Goal: Task Accomplishment & Management: Use online tool/utility

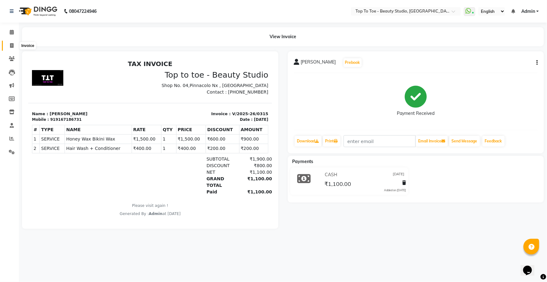
click at [11, 44] on icon at bounding box center [11, 45] width 3 height 5
select select "7233"
select select "service"
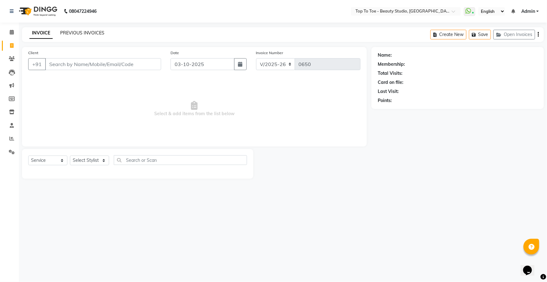
click at [75, 32] on link "PREVIOUS INVOICES" at bounding box center [82, 33] width 44 height 6
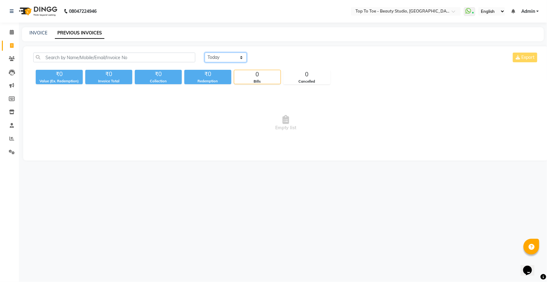
click at [227, 54] on select "[DATE] [DATE] Custom Range" at bounding box center [226, 58] width 42 height 10
select select "range"
click at [205, 53] on select "[DATE] [DATE] Custom Range" at bounding box center [226, 58] width 42 height 10
click at [280, 57] on input "03-10-2025" at bounding box center [277, 57] width 44 height 9
select select "10"
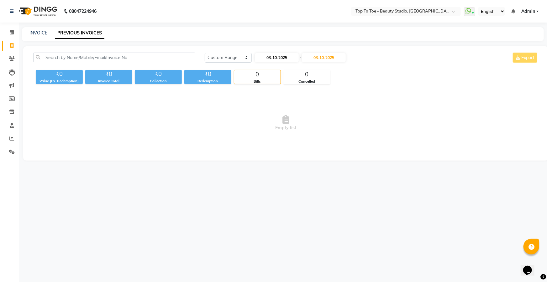
select select "2025"
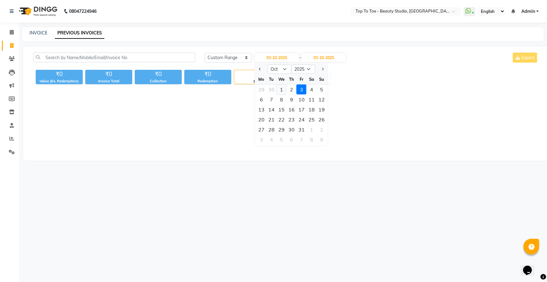
click at [281, 92] on div "1" at bounding box center [281, 90] width 10 height 10
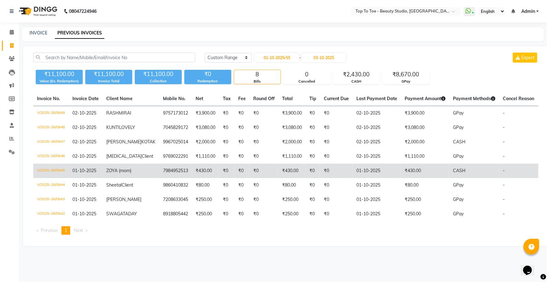
type input "01-10-2025"
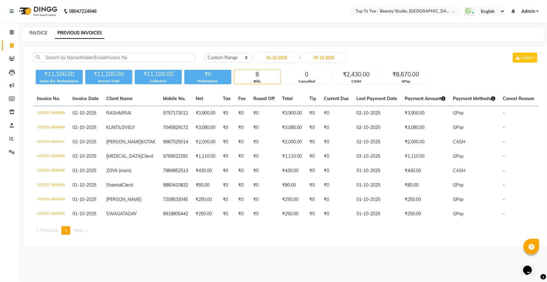
click at [40, 31] on link "INVOICE" at bounding box center [38, 33] width 18 height 6
select select "7233"
select select "service"
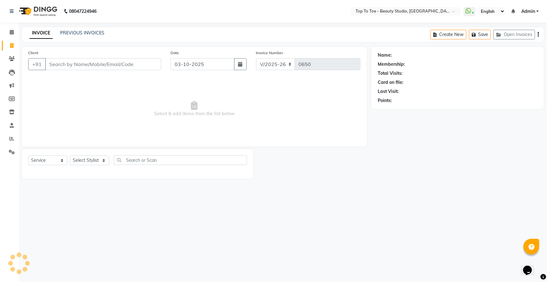
click at [52, 64] on input "Client" at bounding box center [103, 64] width 116 height 12
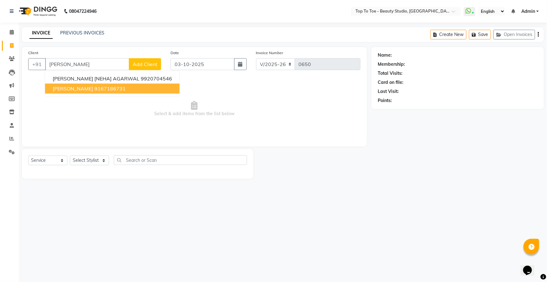
click at [65, 86] on span "[PERSON_NAME]" at bounding box center [73, 89] width 40 height 6
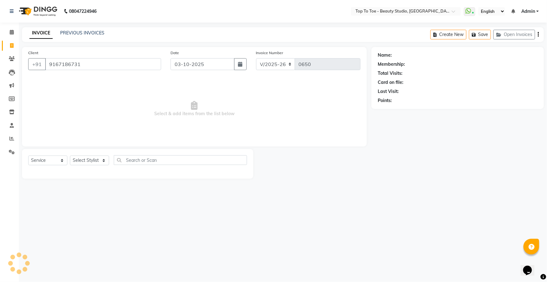
type input "9167186731"
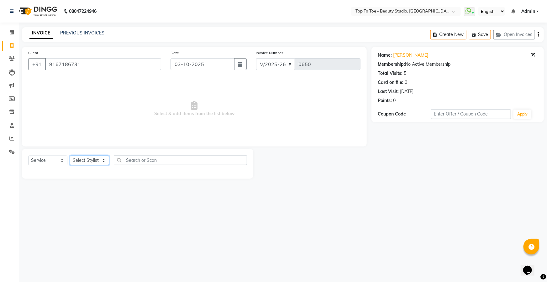
click at [78, 163] on select "Select Stylist [PERSON_NAME] [PERSON_NAME] [PERSON_NAME] [PERSON_NAME]" at bounding box center [89, 161] width 39 height 10
select select "62094"
click at [70, 156] on select "Select Stylist [PERSON_NAME] [PERSON_NAME] [PERSON_NAME] [PERSON_NAME]" at bounding box center [89, 161] width 39 height 10
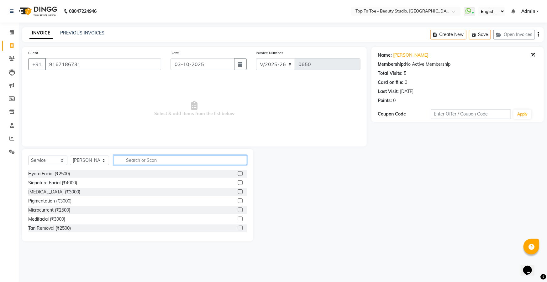
click at [131, 159] on input "text" at bounding box center [180, 160] width 133 height 10
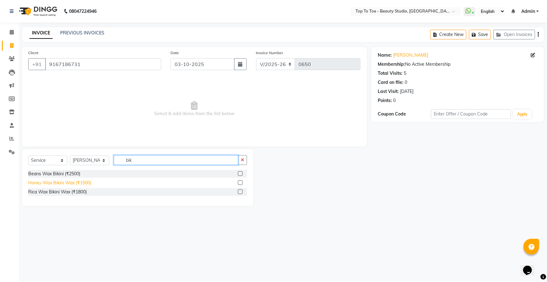
type input "bik"
click at [83, 184] on div "Honey Wax Bikini Wax (₹1500)" at bounding box center [59, 183] width 63 height 7
checkbox input "false"
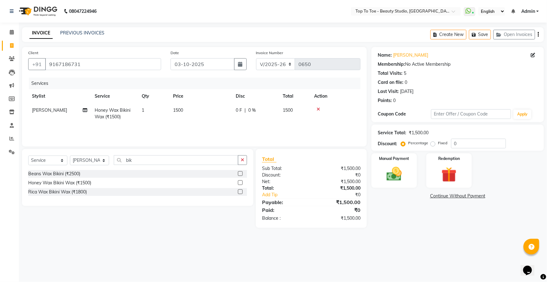
click at [147, 166] on div "Select Service Product Membership Package Voucher Prepaid Gift Card Select Styl…" at bounding box center [137, 162] width 219 height 15
click at [138, 159] on input "bik" at bounding box center [176, 160] width 124 height 10
type input "b"
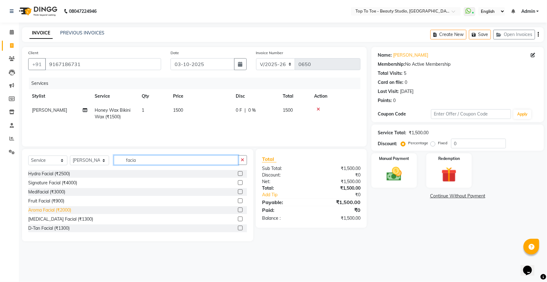
type input "facia"
click at [42, 211] on div "Aroma Facial (₹2000)" at bounding box center [49, 210] width 43 height 7
checkbox input "false"
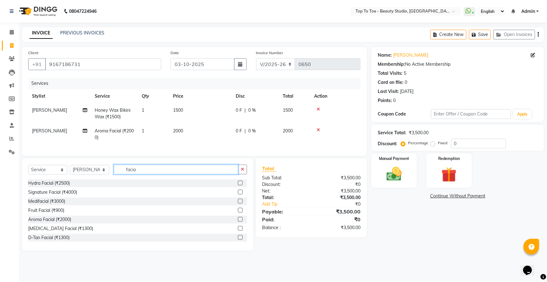
click at [145, 172] on input "facia" at bounding box center [176, 170] width 124 height 10
type input "f"
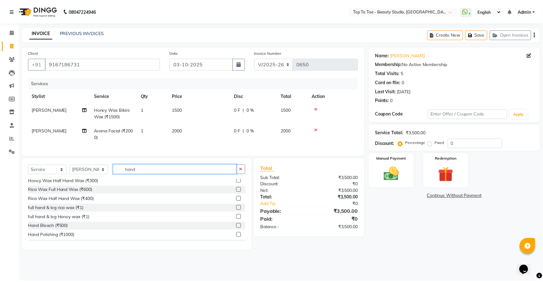
scroll to position [19, 0]
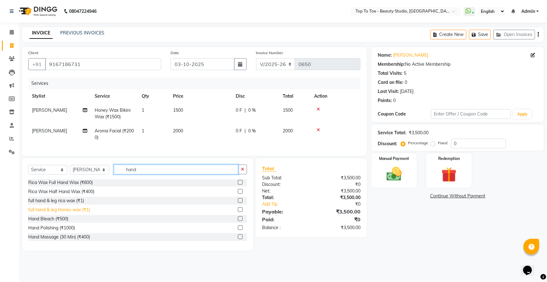
type input "hand"
click at [64, 213] on div "full hand & leg Honey wax (₹1)" at bounding box center [59, 210] width 62 height 7
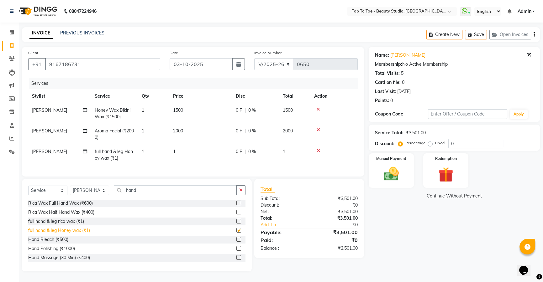
checkbox input "false"
click at [179, 154] on td "1" at bounding box center [200, 155] width 63 height 21
select select "62094"
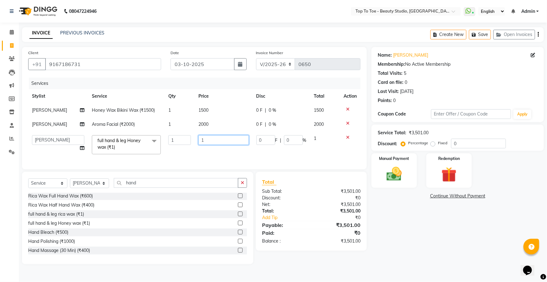
click at [212, 139] on input "1" at bounding box center [223, 140] width 50 height 10
type input "600"
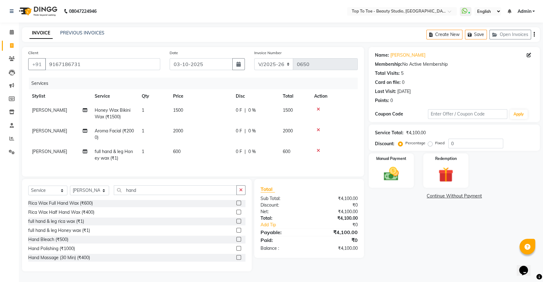
click at [301, 219] on div "Total Sub Total: ₹4,100.00 Discount: ₹0 Net: ₹4,100.00 Total: ₹4,100.00 Add Tip…" at bounding box center [308, 218] width 97 height 66
click at [166, 195] on input "hand" at bounding box center [175, 190] width 123 height 10
type input "h"
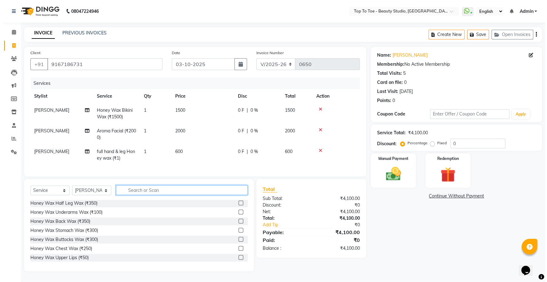
scroll to position [337, 0]
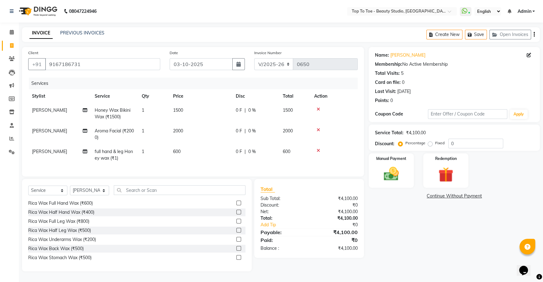
click at [244, 133] on span "|" at bounding box center [244, 131] width 1 height 7
select select "62094"
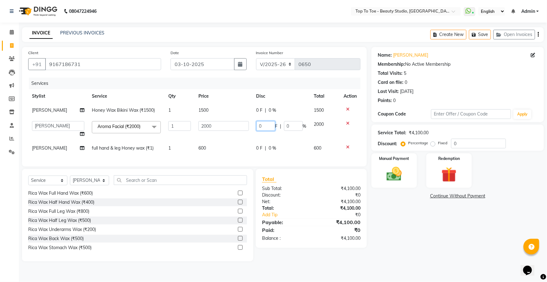
click at [265, 131] on input "0" at bounding box center [265, 126] width 19 height 10
type input "1000"
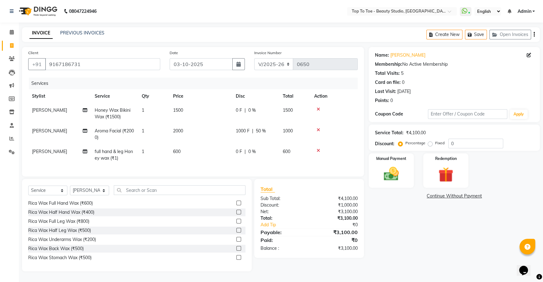
click at [303, 192] on div "Total Sub Total: ₹4,100.00 Discount: ₹1,000.00 Net: ₹3,100.00 Total: ₹3,100.00 …" at bounding box center [308, 218] width 97 height 66
click at [252, 118] on td "0 F | 0 %" at bounding box center [255, 113] width 47 height 21
select select "62094"
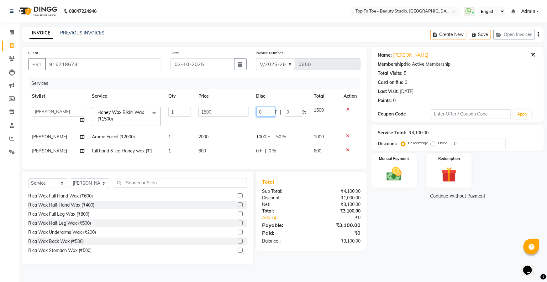
click at [266, 110] on input "0" at bounding box center [265, 112] width 19 height 10
type input "600"
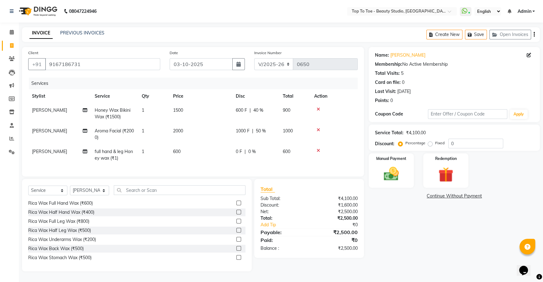
click at [320, 200] on div "Total Sub Total: ₹4,100.00 Discount: ₹1,600.00 Net: ₹2,500.00 Total: ₹2,500.00 …" at bounding box center [308, 218] width 97 height 66
click at [243, 147] on td "0 F | 0 %" at bounding box center [255, 155] width 47 height 21
select select "62094"
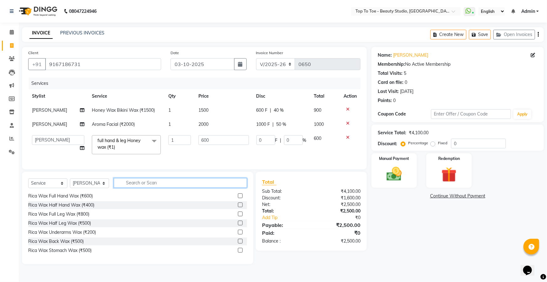
click at [185, 188] on input "text" at bounding box center [180, 183] width 133 height 10
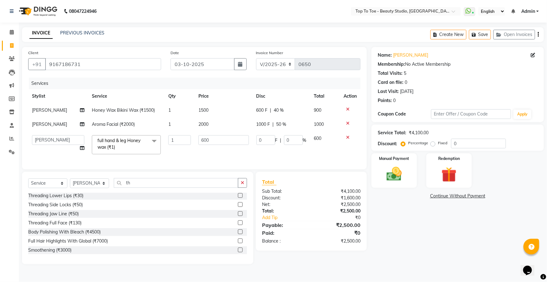
click at [136, 193] on div "Select Service Product Membership Package Voucher Prepaid Gift Card Select Styl…" at bounding box center [137, 185] width 219 height 15
click at [139, 188] on input "th" at bounding box center [176, 183] width 124 height 10
type input "t"
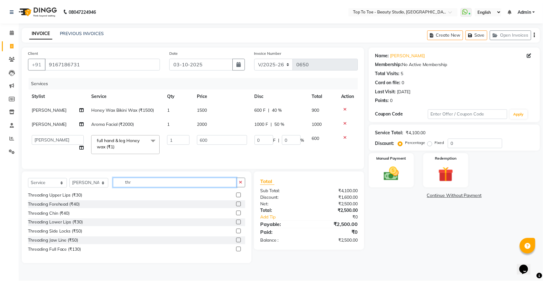
scroll to position [10, 0]
type input "thre"
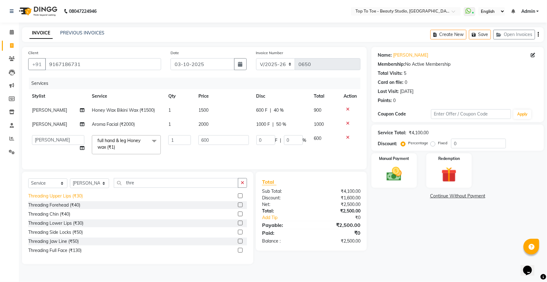
click at [55, 200] on div "Threading Upper Lips (₹30)" at bounding box center [55, 196] width 55 height 7
checkbox input "false"
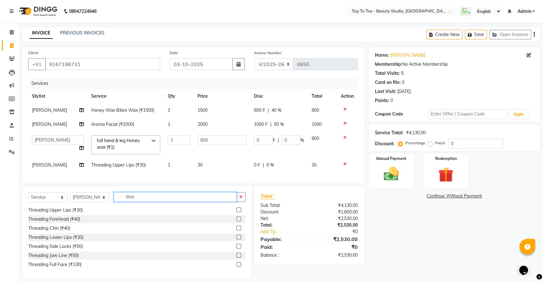
click at [138, 202] on input "thre" at bounding box center [175, 197] width 123 height 10
type input "t"
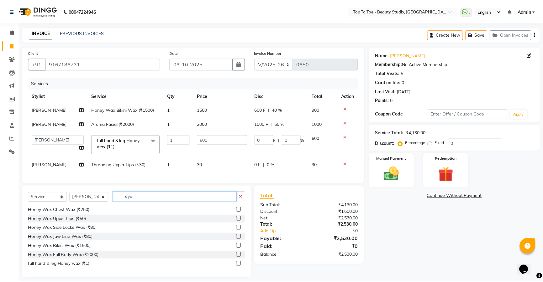
scroll to position [0, 0]
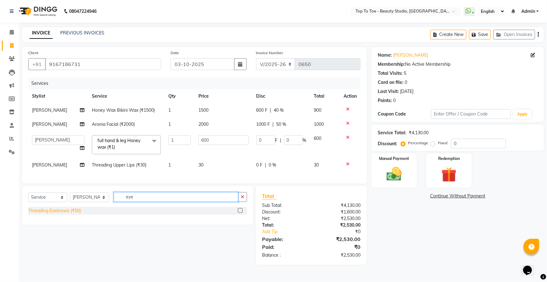
type input "eye"
click at [50, 214] on div "Threading Eyebrows (₹50)" at bounding box center [54, 211] width 53 height 7
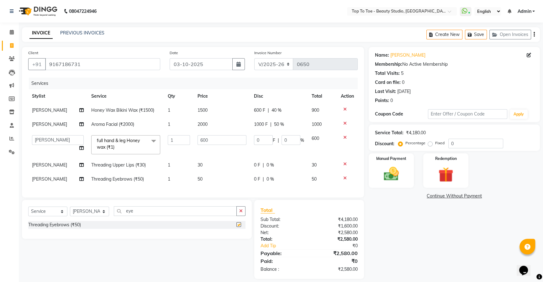
checkbox input "false"
click at [143, 215] on input "eye" at bounding box center [175, 211] width 123 height 10
type input "e"
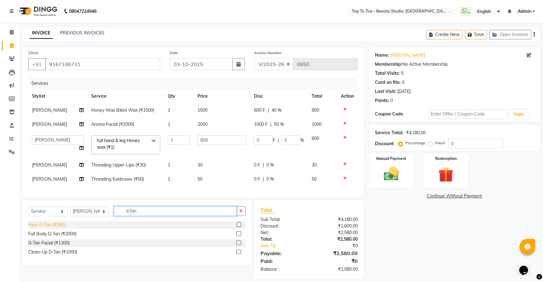
type input "d tan"
click at [54, 228] on div "Face D-Tan (₹350)" at bounding box center [46, 225] width 37 height 7
checkbox input "false"
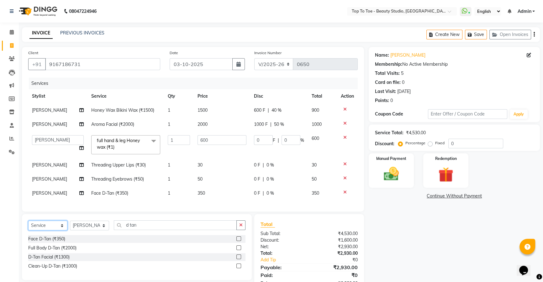
drag, startPoint x: 54, startPoint y: 229, endPoint x: 264, endPoint y: 195, distance: 212.1
click at [264, 195] on div "Client [PHONE_NUMBER] Date [DATE] Invoice Number V/2025 V/[PHONE_NUMBER] Servic…" at bounding box center [192, 170] width 351 height 246
click at [264, 195] on div "0 F | 0 %" at bounding box center [279, 193] width 50 height 7
select select "62094"
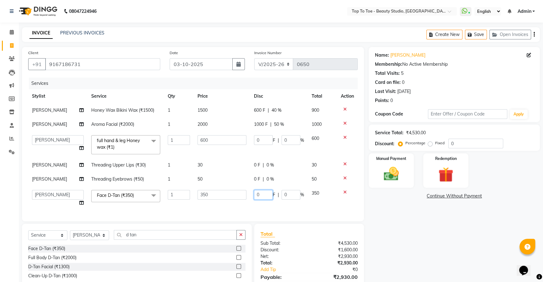
click at [266, 193] on input "0" at bounding box center [263, 195] width 19 height 10
type input "50"
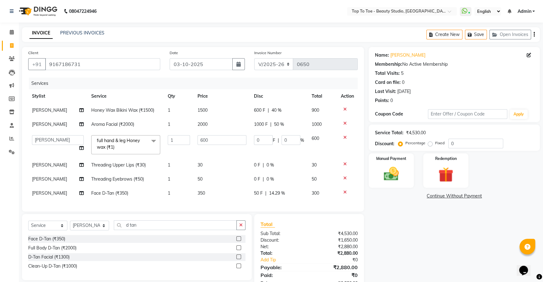
click at [300, 238] on div "Total Sub Total: ₹4,530.00 Discount: ₹1,650.00 Net: ₹2,880.00 Total: ₹2,880.00 …" at bounding box center [308, 254] width 97 height 66
click at [542, 259] on div "Name: [PERSON_NAME] Membership: No Active Membership Total Visits: 5 Card on fi…" at bounding box center [456, 170] width 176 height 246
click at [216, 196] on td "350" at bounding box center [222, 193] width 56 height 14
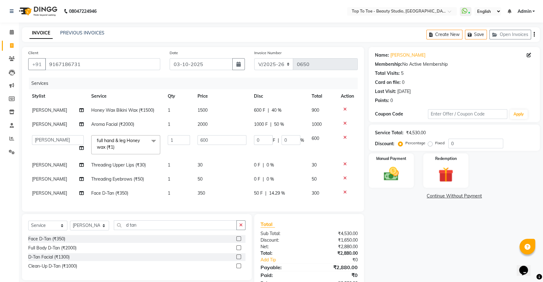
select select "62094"
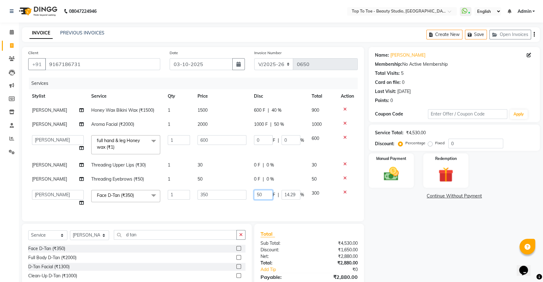
click at [265, 194] on input "50" at bounding box center [263, 195] width 19 height 10
type input "5"
type input "100"
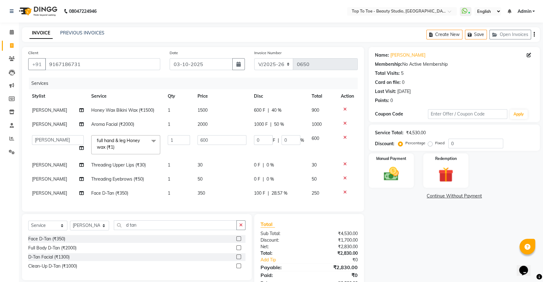
click at [302, 251] on div "Total Sub Total: ₹4,530.00 Discount: ₹1,700.00 Net: ₹2,830.00 Total: ₹2,830.00 …" at bounding box center [308, 254] width 97 height 66
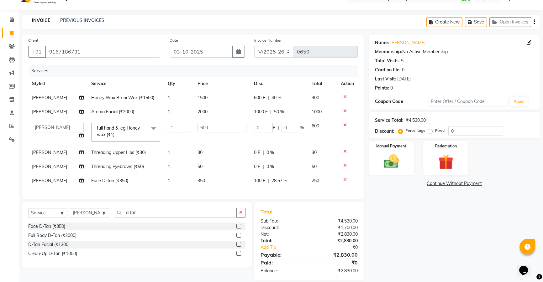
scroll to position [24, 0]
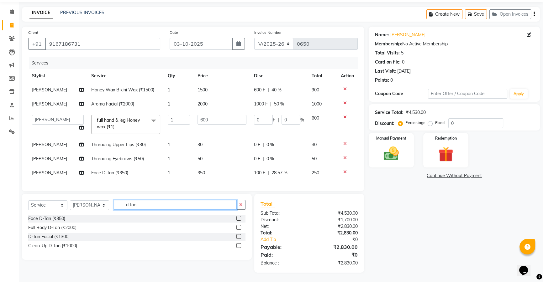
click at [142, 202] on input "d tan" at bounding box center [175, 205] width 123 height 10
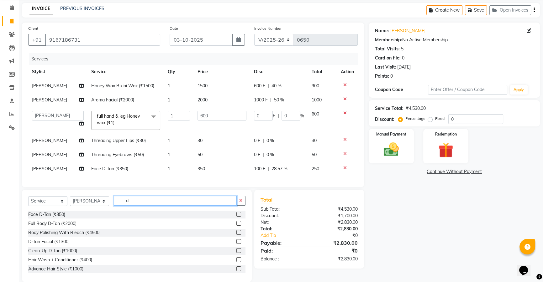
type input "d"
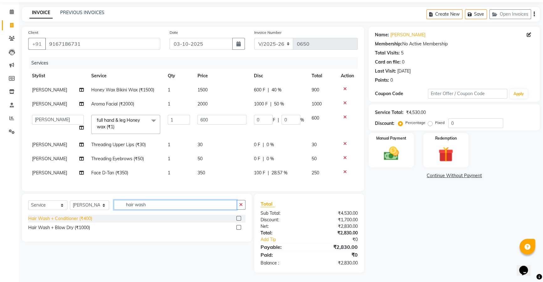
type input "hair wash"
click at [61, 220] on div "Hair Wash + Conditioner (₹400)" at bounding box center [60, 219] width 64 height 7
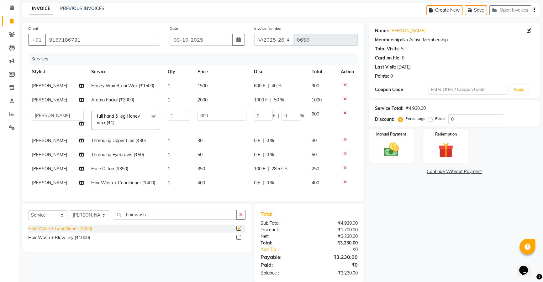
checkbox input "false"
click at [222, 194] on div "Services Stylist Service Qty Price Disc Total Action [PERSON_NAME] Honey Wax Bi…" at bounding box center [192, 124] width 329 height 142
click at [237, 180] on td "400" at bounding box center [222, 183] width 56 height 14
select select "62094"
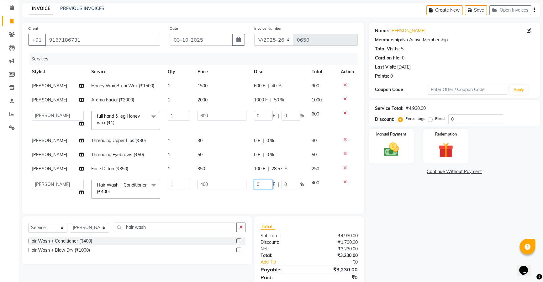
click at [261, 185] on input "0" at bounding box center [263, 185] width 19 height 10
type input "200"
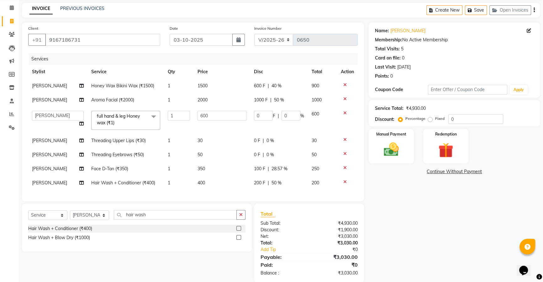
click at [300, 235] on div "Total Sub Total: ₹4,930.00 Discount: ₹1,900.00 Net: ₹3,030.00 Total: ₹3,030.00 …" at bounding box center [308, 243] width 97 height 66
click at [226, 220] on input "hair wash" at bounding box center [175, 215] width 123 height 10
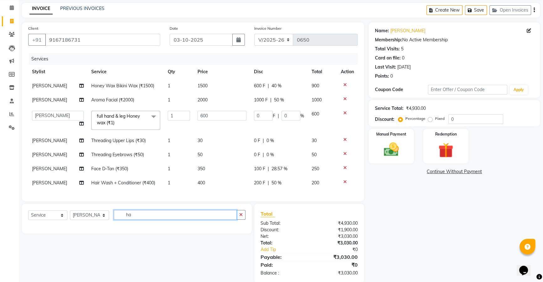
type input "h"
type input "tint"
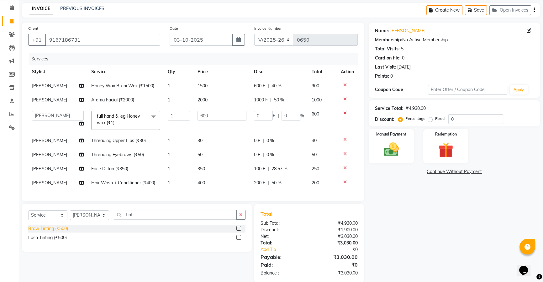
click at [46, 232] on div "Brow Tinting (₹500)" at bounding box center [48, 229] width 40 height 7
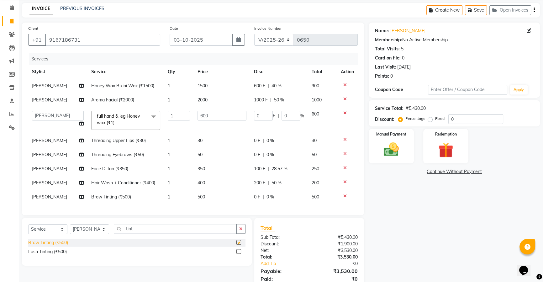
checkbox input "false"
click at [217, 204] on div "Services Stylist Service Qty Price Disc Total Action [PERSON_NAME] Honey Wax Bi…" at bounding box center [192, 131] width 329 height 156
click at [255, 193] on td "0 F | 0 %" at bounding box center [279, 197] width 58 height 14
select select "62094"
click at [259, 193] on td "0 F | 0 %" at bounding box center [279, 202] width 58 height 24
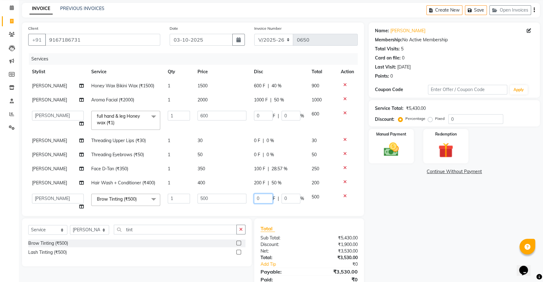
click at [259, 197] on input "0" at bounding box center [263, 199] width 19 height 10
type input "5"
type input "400"
click at [301, 251] on div "Net:" at bounding box center [282, 251] width 53 height 7
click at [257, 192] on td "400 F | 80 %" at bounding box center [279, 197] width 58 height 14
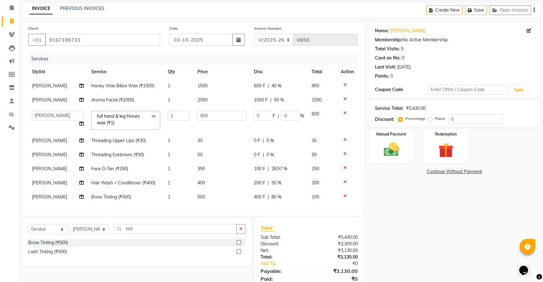
select select "62094"
click at [260, 198] on input "400" at bounding box center [263, 199] width 19 height 10
type input "4"
type input "360"
click at [313, 255] on div "₹3,170.00" at bounding box center [335, 257] width 53 height 7
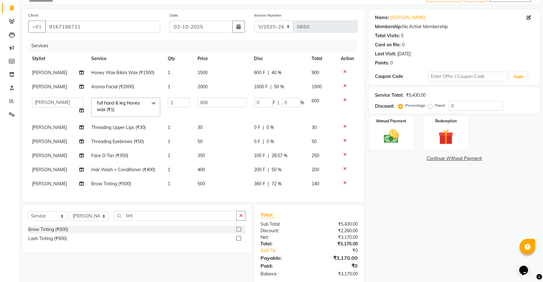
scroll to position [49, 0]
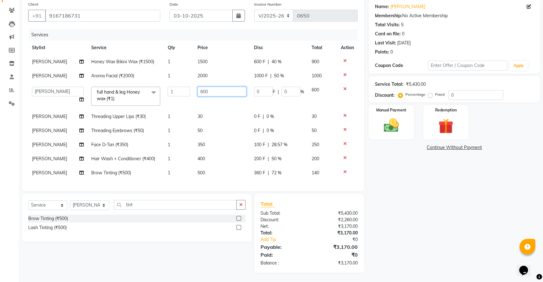
click at [230, 92] on input "600" at bounding box center [221, 92] width 49 height 10
type input "6"
type input "1000"
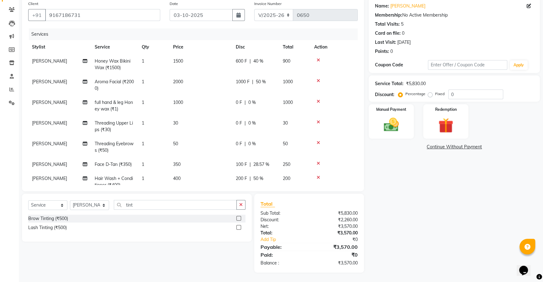
click at [287, 212] on div "Sub Total:" at bounding box center [282, 213] width 53 height 7
click at [249, 103] on span "0 %" at bounding box center [252, 102] width 8 height 7
select select "62094"
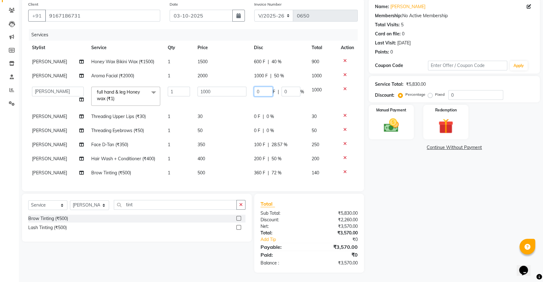
click at [262, 93] on input "0" at bounding box center [263, 92] width 19 height 10
type input "5"
type input "400"
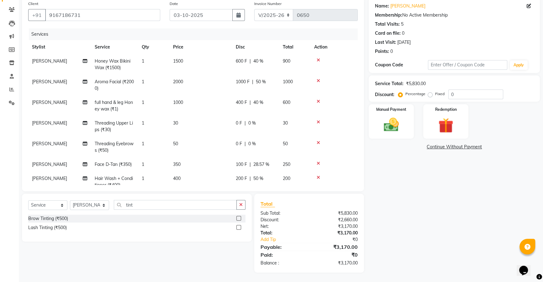
click at [302, 206] on div "Total" at bounding box center [308, 204] width 97 height 8
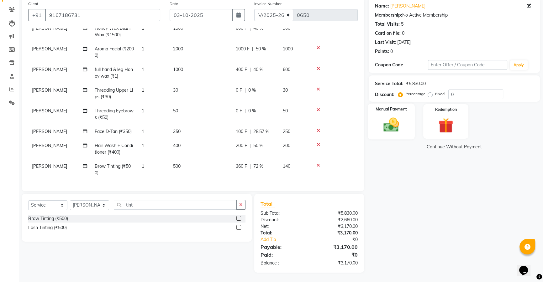
click at [389, 130] on img at bounding box center [390, 125] width 25 height 18
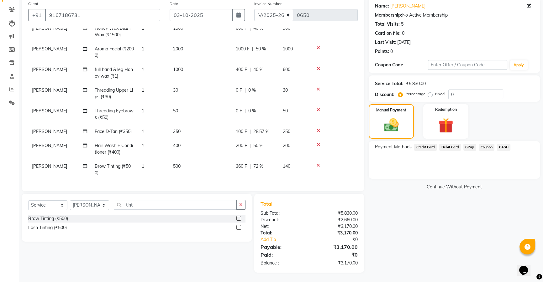
click at [465, 147] on span "GPay" at bounding box center [469, 147] width 13 height 7
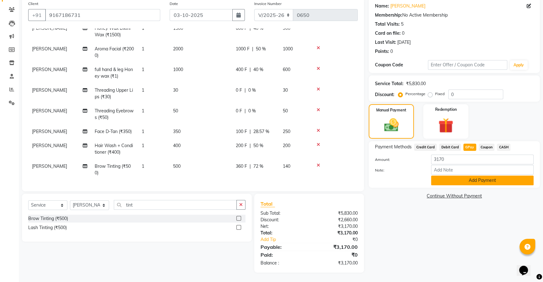
click at [462, 184] on button "Add Payment" at bounding box center [482, 181] width 102 height 10
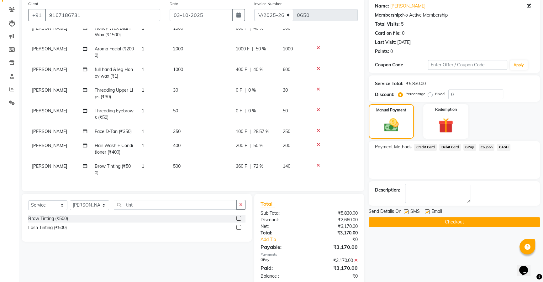
click at [55, 164] on span "[PERSON_NAME]" at bounding box center [49, 167] width 35 height 6
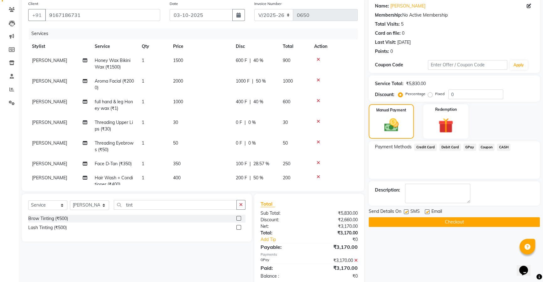
select select "62094"
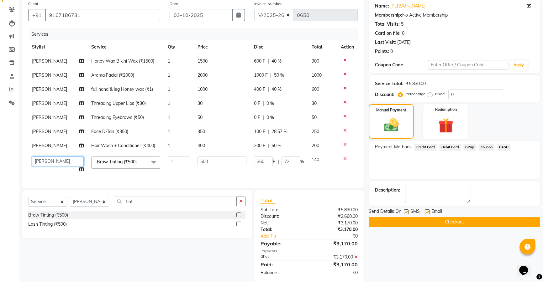
click at [55, 163] on select "[PERSON_NAME] [PERSON_NAME] [PERSON_NAME] [PERSON_NAME]" at bounding box center [58, 162] width 52 height 10
select select "62965"
click at [54, 117] on span "[PERSON_NAME]" at bounding box center [49, 118] width 35 height 6
select select "62094"
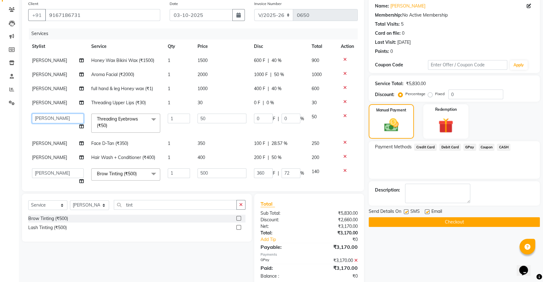
click at [54, 117] on select "[PERSON_NAME] [PERSON_NAME] [PERSON_NAME] [PERSON_NAME]" at bounding box center [58, 119] width 52 height 10
select select "62965"
click at [38, 101] on span "[PERSON_NAME]" at bounding box center [49, 103] width 35 height 6
select select "62094"
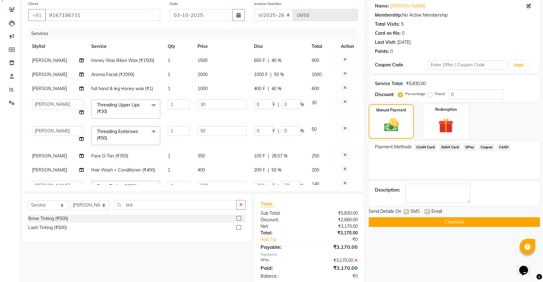
click at [38, 101] on select "[PERSON_NAME] [PERSON_NAME] [PERSON_NAME] [PERSON_NAME]" at bounding box center [58, 105] width 52 height 10
select select "62965"
click at [54, 168] on span "[PERSON_NAME]" at bounding box center [49, 170] width 35 height 6
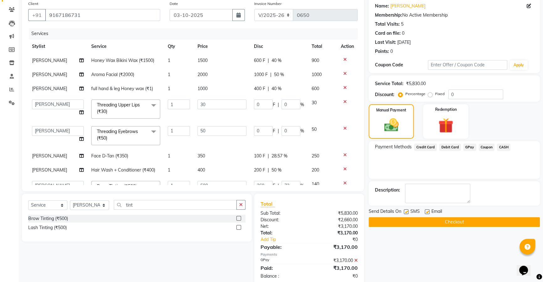
select select "62094"
click at [54, 168] on select "[PERSON_NAME] [PERSON_NAME] [PERSON_NAME] [PERSON_NAME]" at bounding box center [58, 172] width 52 height 10
select select "62095"
click at [413, 218] on button "Checkout" at bounding box center [453, 222] width 171 height 10
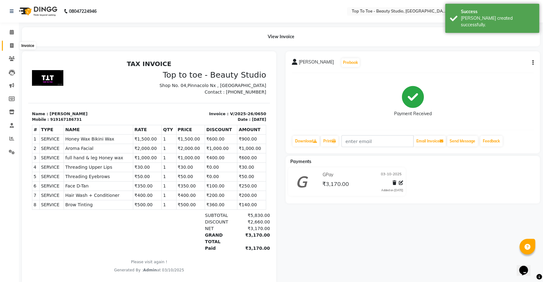
click at [11, 42] on span at bounding box center [11, 45] width 11 height 7
select select "service"
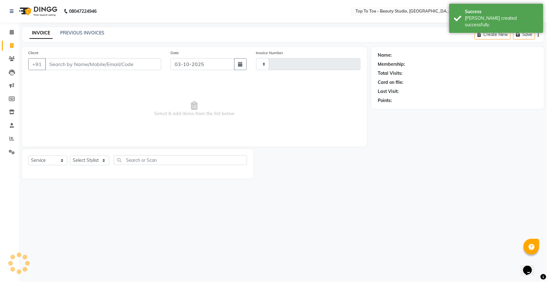
type input "0651"
select select "7233"
